Goal: Navigation & Orientation: Find specific page/section

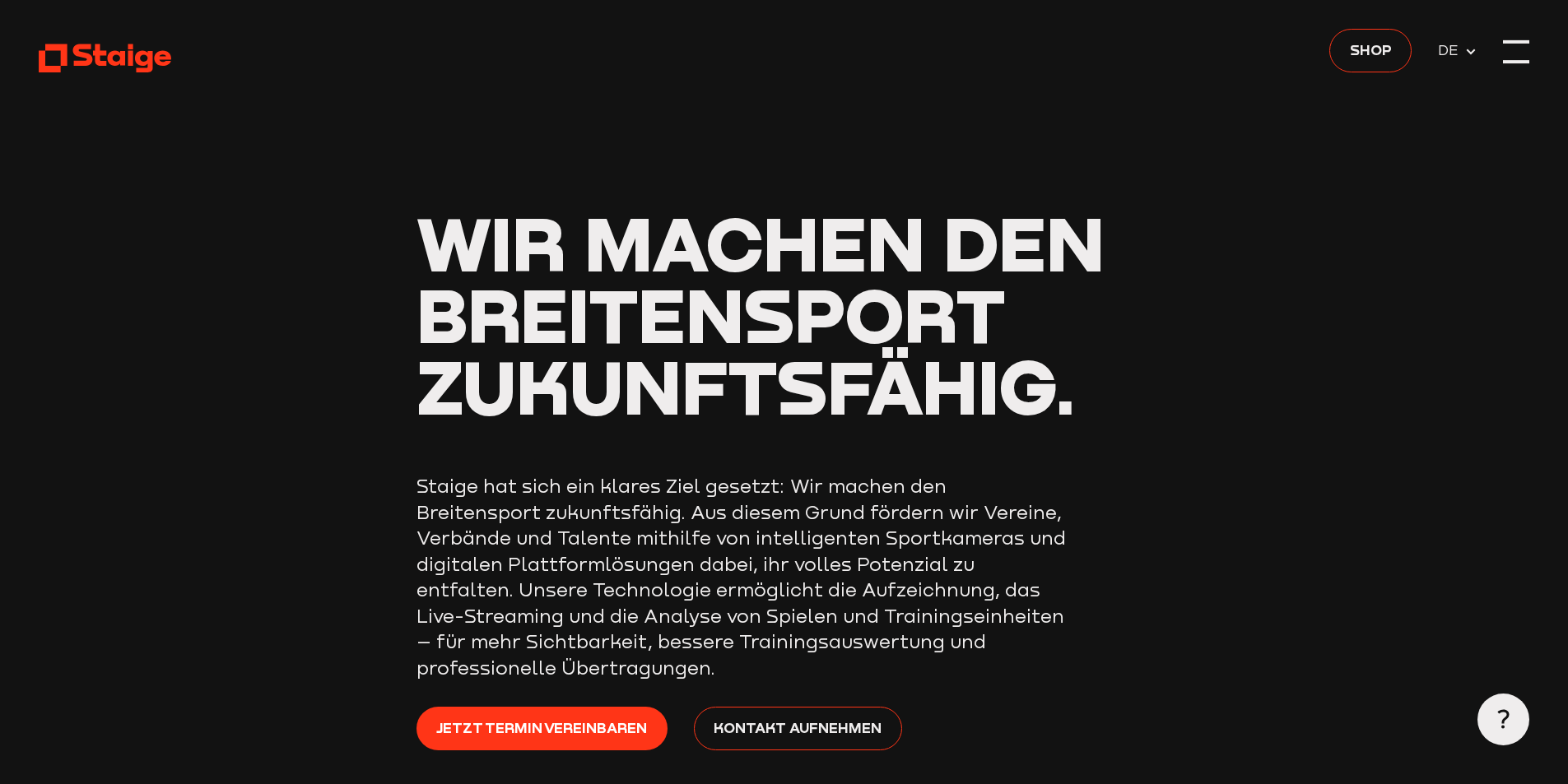
click at [1524, 51] on div at bounding box center [1517, 51] width 26 height 26
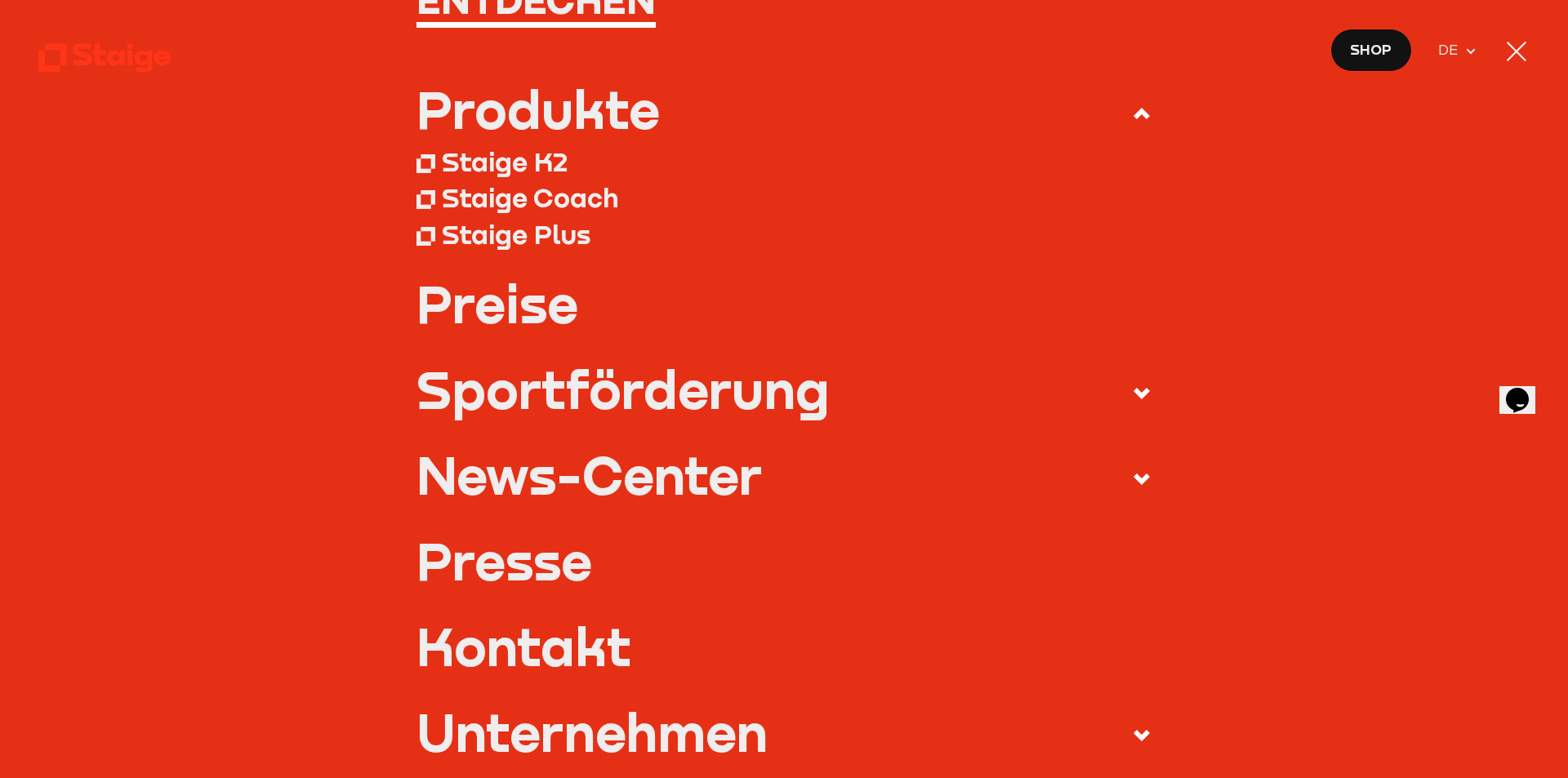
scroll to position [106, 0]
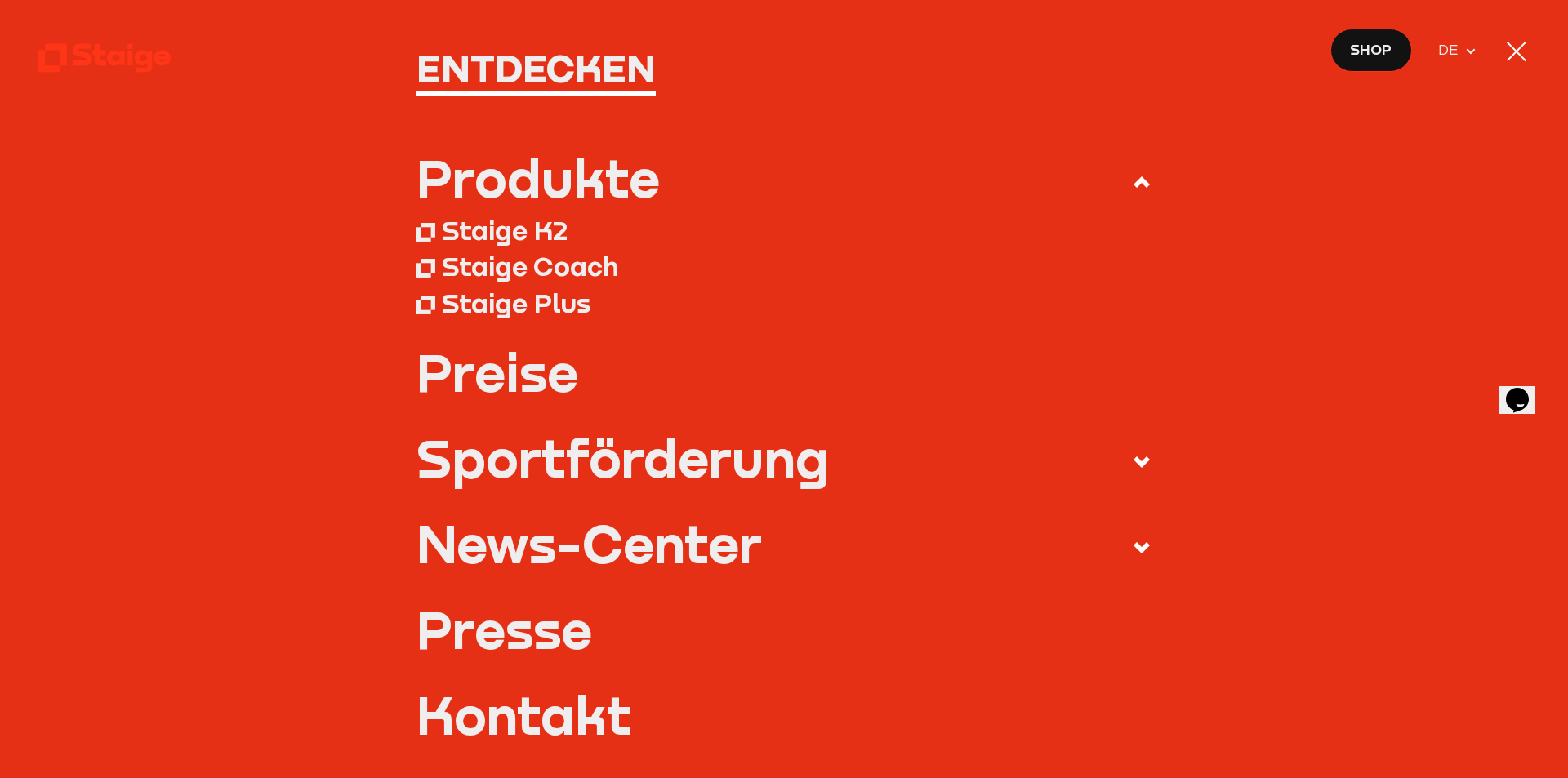
click at [460, 258] on div "Staige Coach" at bounding box center [530, 266] width 176 height 33
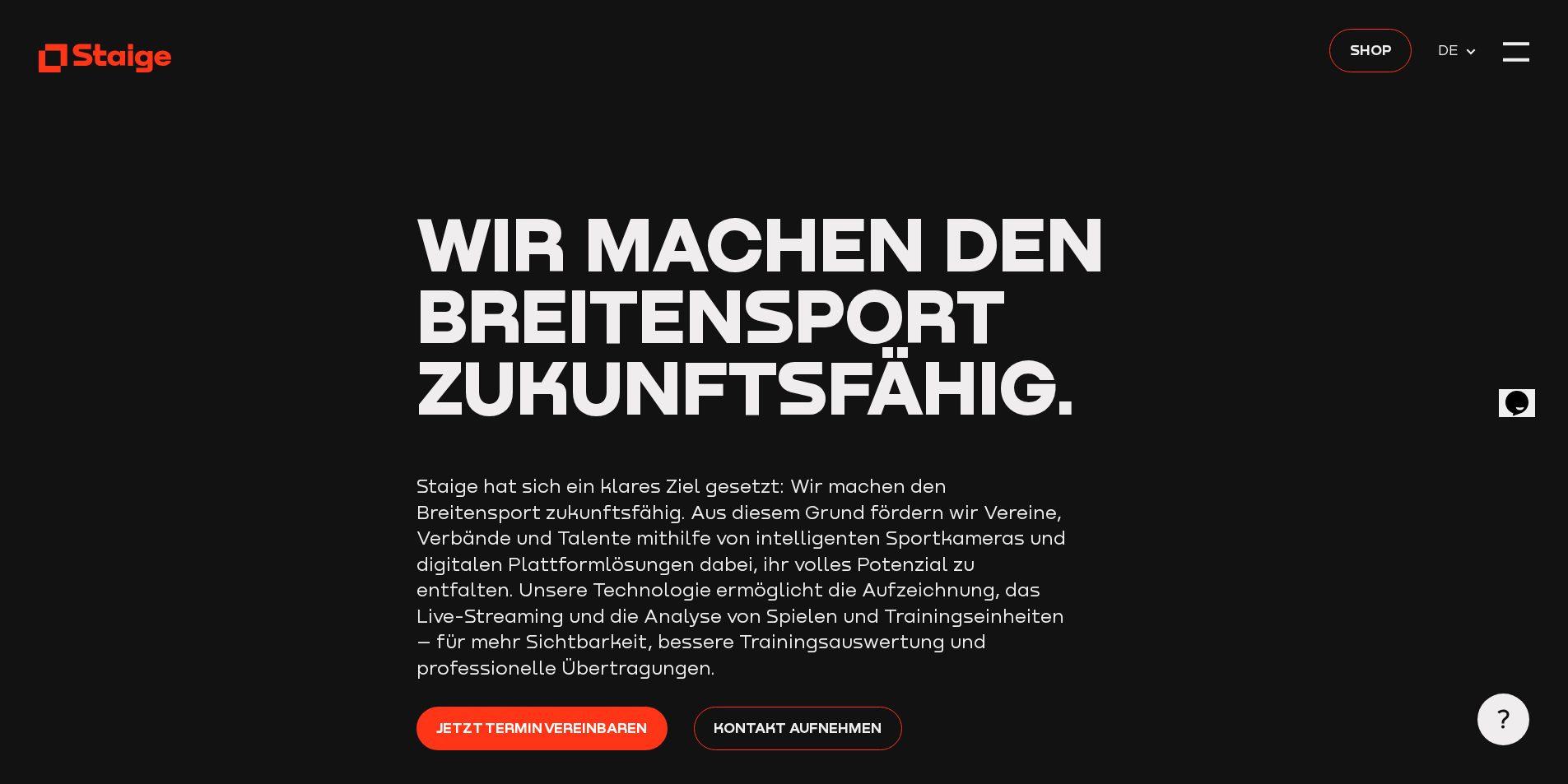
click at [91, 54] on icon at bounding box center [104, 57] width 132 height 32
click at [1523, 58] on div at bounding box center [1517, 51] width 26 height 26
